Goal: Task Accomplishment & Management: Manage account settings

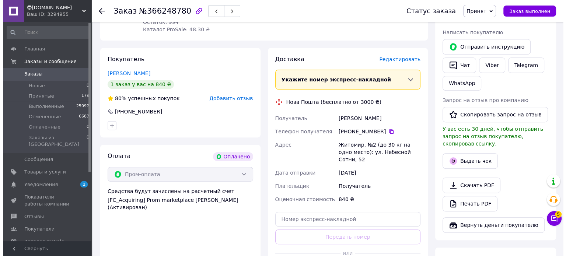
scroll to position [295, 0]
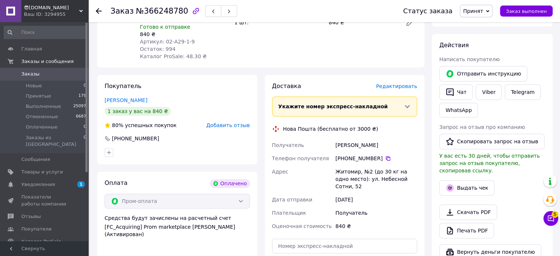
click at [392, 83] on span "Редактировать" at bounding box center [396, 86] width 41 height 6
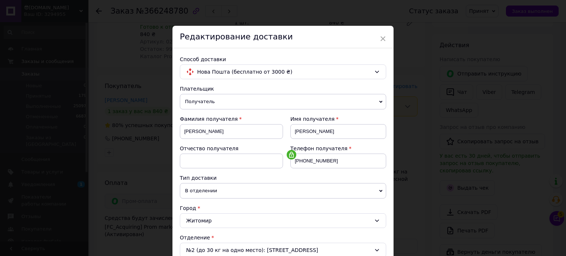
click at [349, 147] on span at bounding box center [350, 148] width 3 height 6
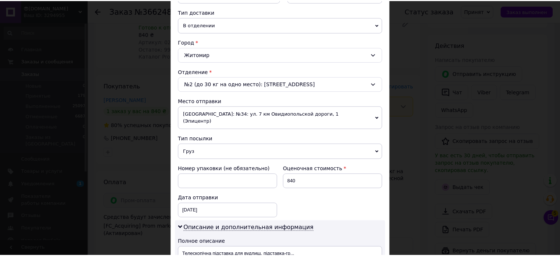
scroll to position [18, 0]
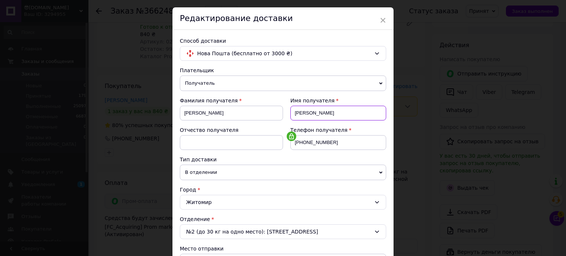
click at [326, 110] on input "[PERSON_NAME]" at bounding box center [338, 113] width 96 height 15
click at [290, 134] on icon at bounding box center [291, 136] width 6 height 6
click at [331, 146] on input "[PHONE_NUMBER]" at bounding box center [338, 142] width 96 height 15
click at [330, 141] on input "[PHONE_NUMBER]" at bounding box center [338, 142] width 96 height 15
click at [382, 20] on span "×" at bounding box center [382, 20] width 7 height 13
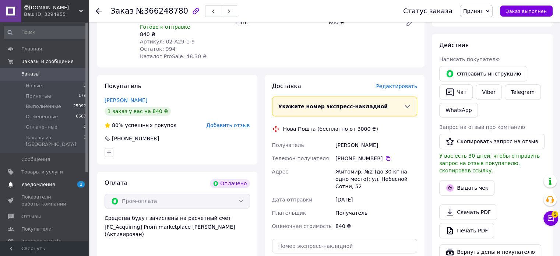
click at [23, 181] on span "Уведомления" at bounding box center [38, 184] width 34 height 7
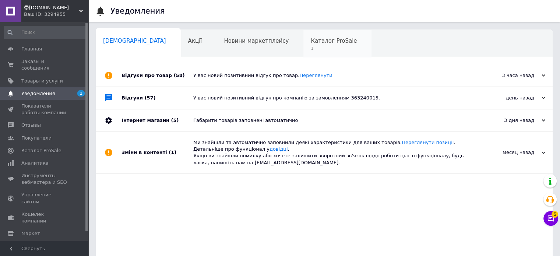
click at [311, 41] on span "Каталог ProSale" at bounding box center [334, 41] width 46 height 7
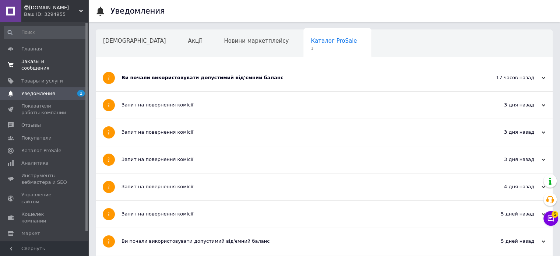
click at [29, 63] on span "Заказы и сообщения" at bounding box center [44, 64] width 47 height 13
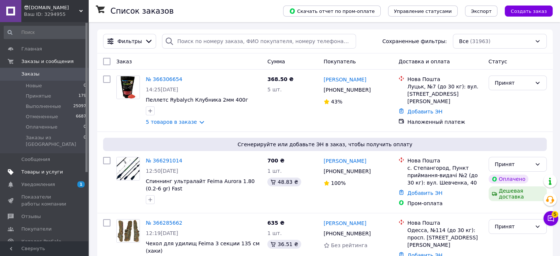
click at [26, 166] on link "Товары и услуги" at bounding box center [45, 172] width 91 height 13
